Goal: Task Accomplishment & Management: Complete application form

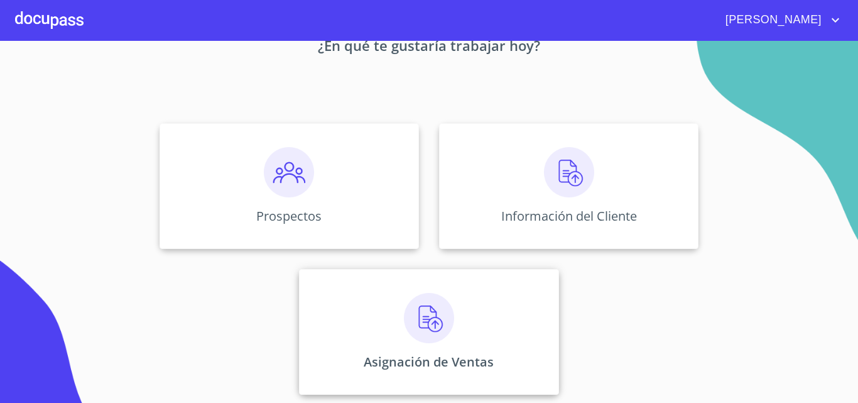
scroll to position [83, 0]
click at [466, 284] on div "Asignación de Ventas" at bounding box center [428, 330] width 259 height 126
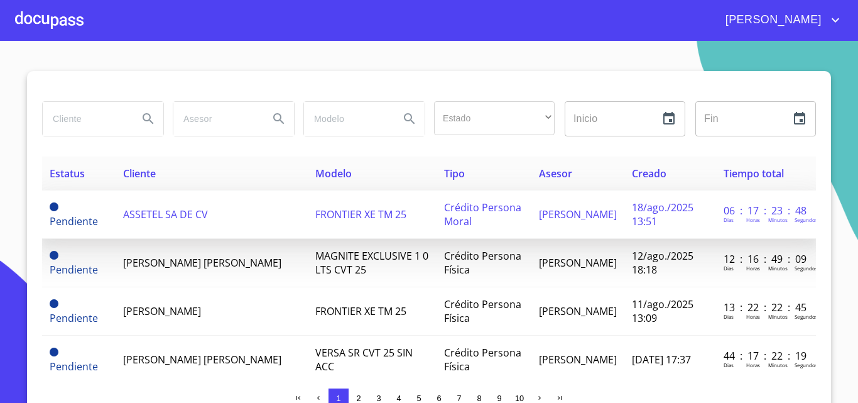
click at [210, 213] on td "ASSETEL SA DE CV" at bounding box center [212, 214] width 192 height 48
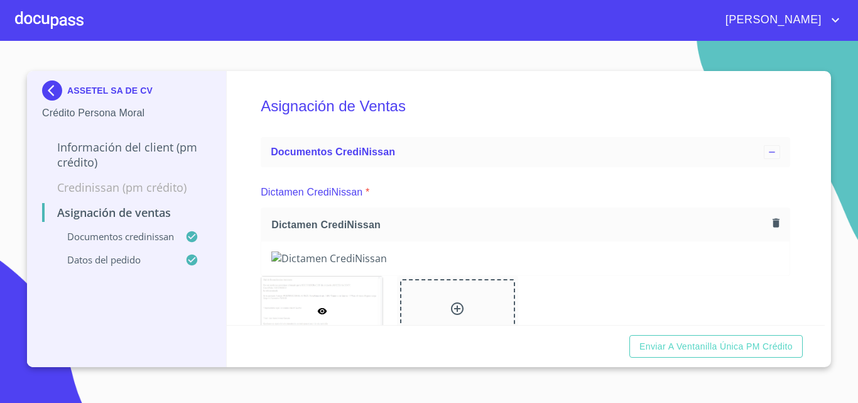
click at [681, 345] on span "Enviar a Ventanilla única PM crédito" at bounding box center [715, 346] width 153 height 16
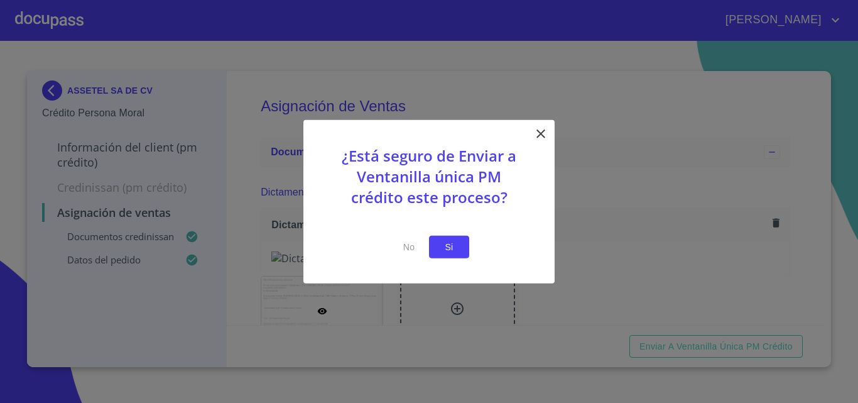
click at [445, 244] on span "Si" at bounding box center [449, 247] width 20 height 16
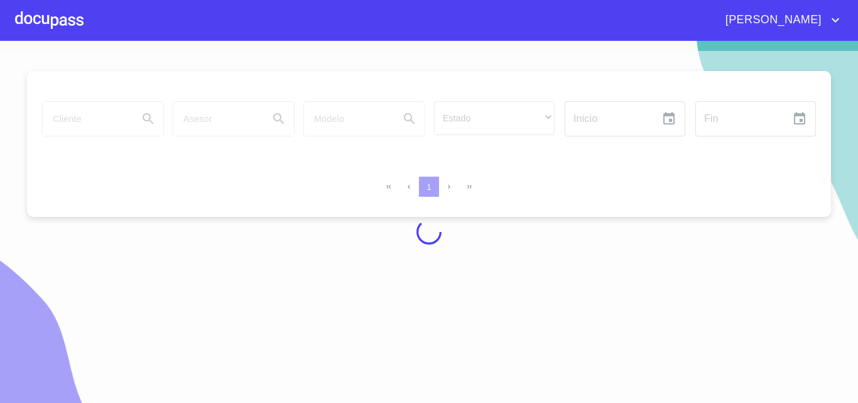
click at [55, 13] on div at bounding box center [49, 20] width 68 height 40
